Goal: Task Accomplishment & Management: Manage account settings

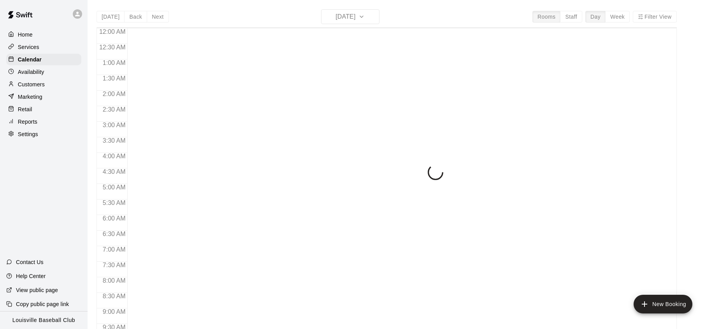
scroll to position [437, 0]
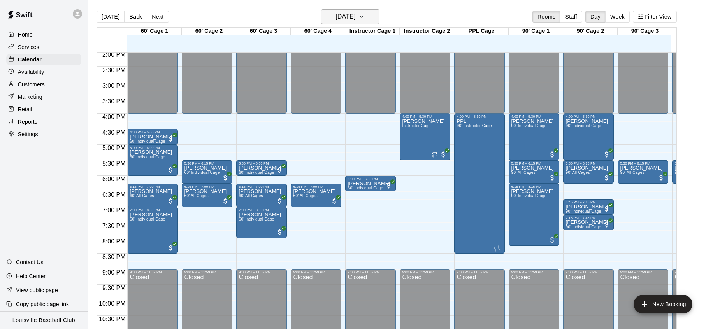
click at [370, 20] on button "[DATE]" at bounding box center [350, 16] width 58 height 15
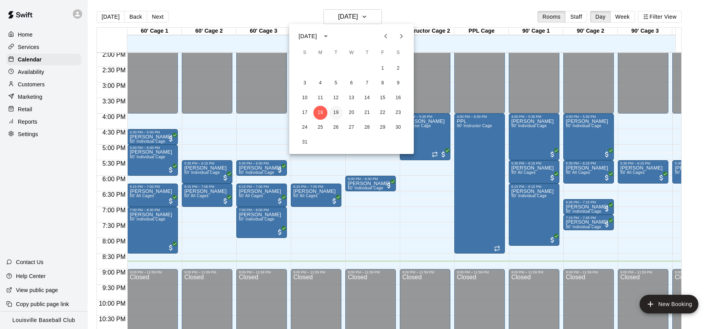
click at [336, 113] on button "19" at bounding box center [336, 113] width 14 height 14
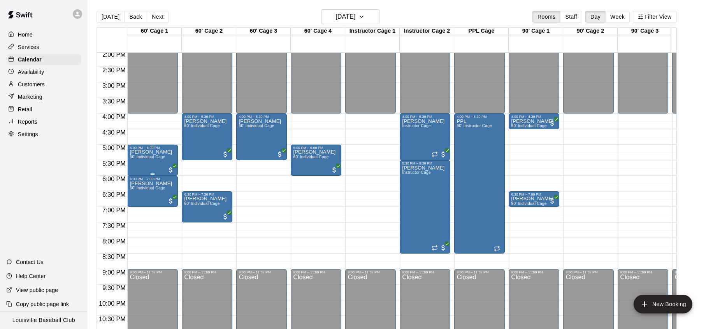
click at [144, 164] on div "[PERSON_NAME] 60' Individual Cage" at bounding box center [151, 314] width 42 height 329
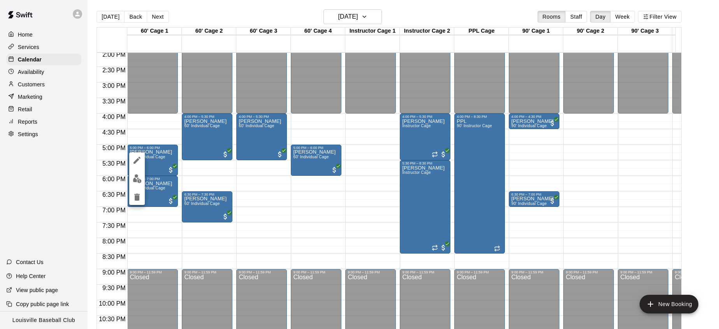
click at [133, 200] on icon "delete" at bounding box center [136, 197] width 9 height 9
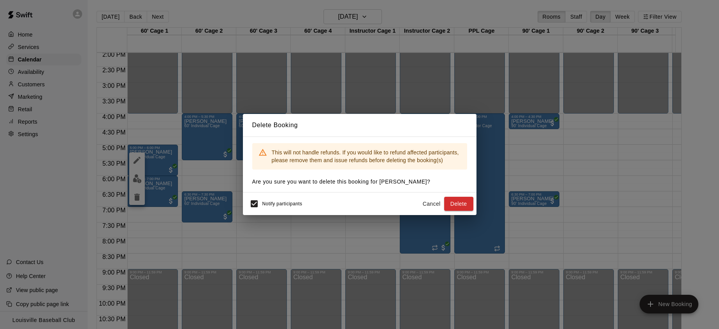
click at [456, 203] on button "Delete" at bounding box center [458, 204] width 29 height 14
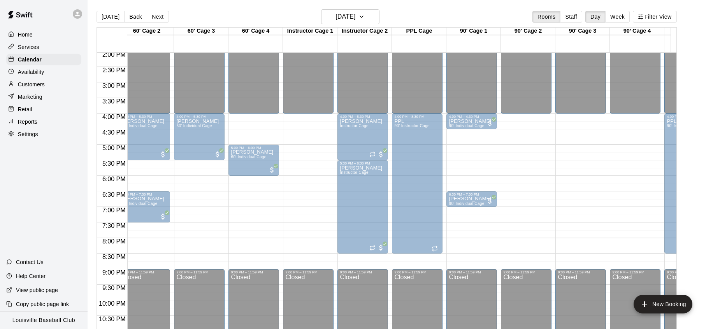
scroll to position [0, 0]
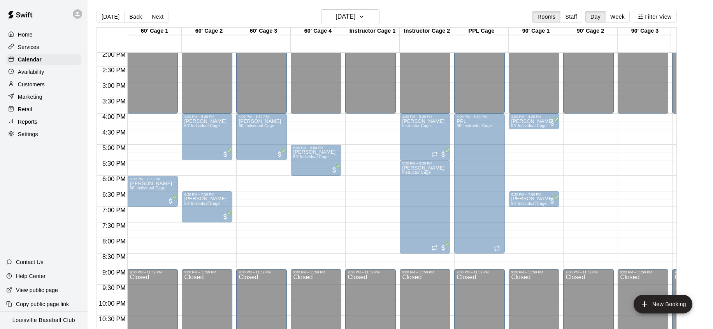
click at [354, 18] on h6 "[DATE]" at bounding box center [345, 16] width 20 height 11
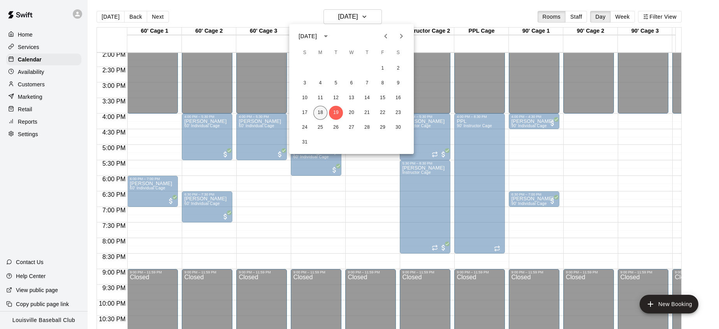
click at [320, 112] on button "18" at bounding box center [320, 113] width 14 height 14
